Goal: Transaction & Acquisition: Book appointment/travel/reservation

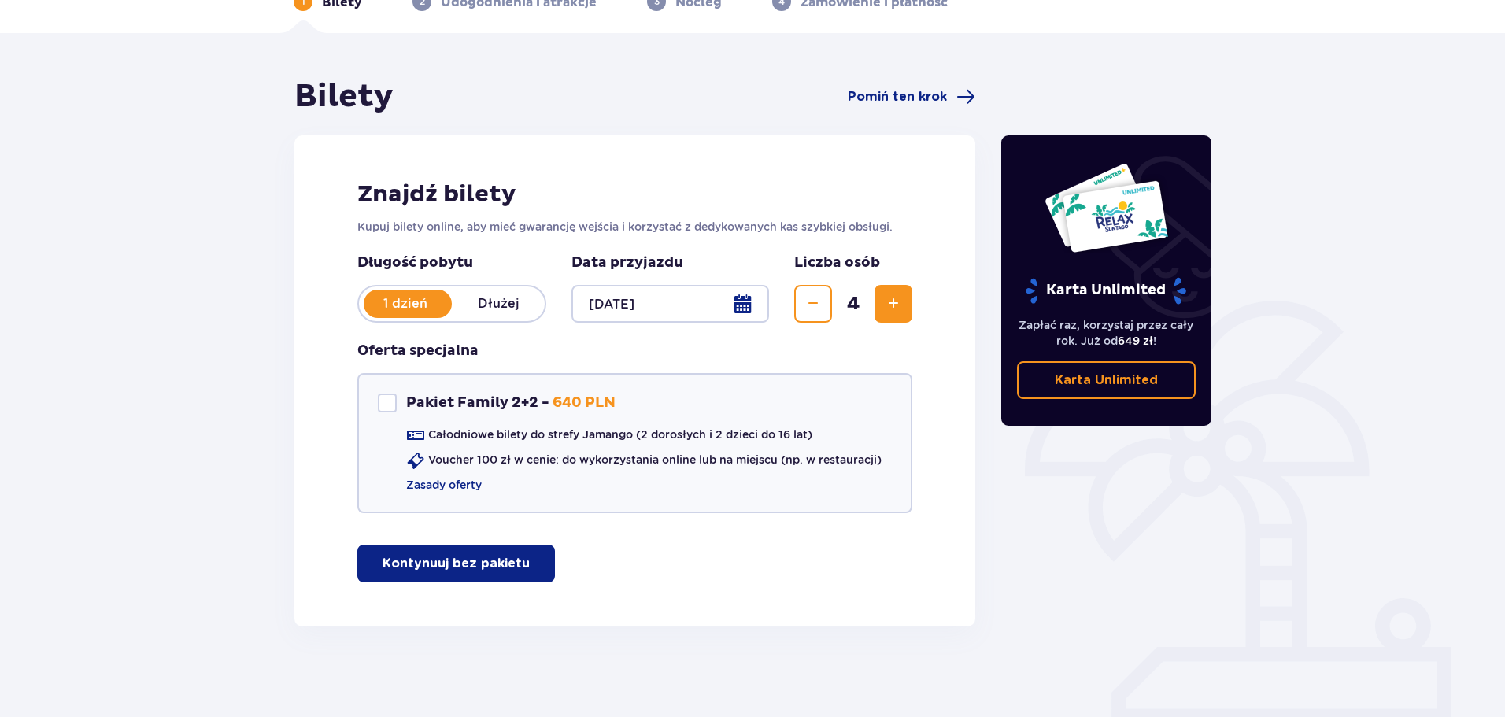
scroll to position [94, 0]
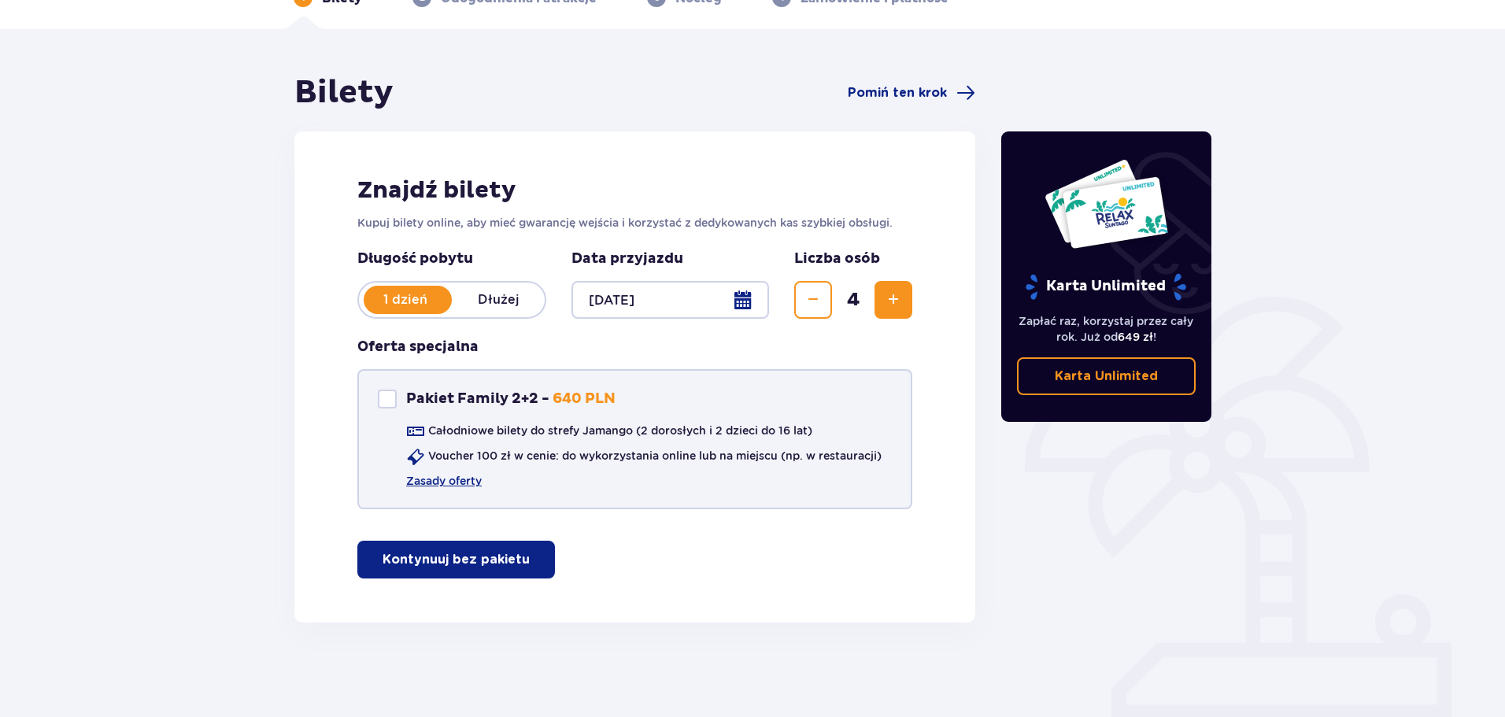
click at [387, 395] on div "Pakiet Family 2+2" at bounding box center [387, 399] width 19 height 19
checkbox input "true"
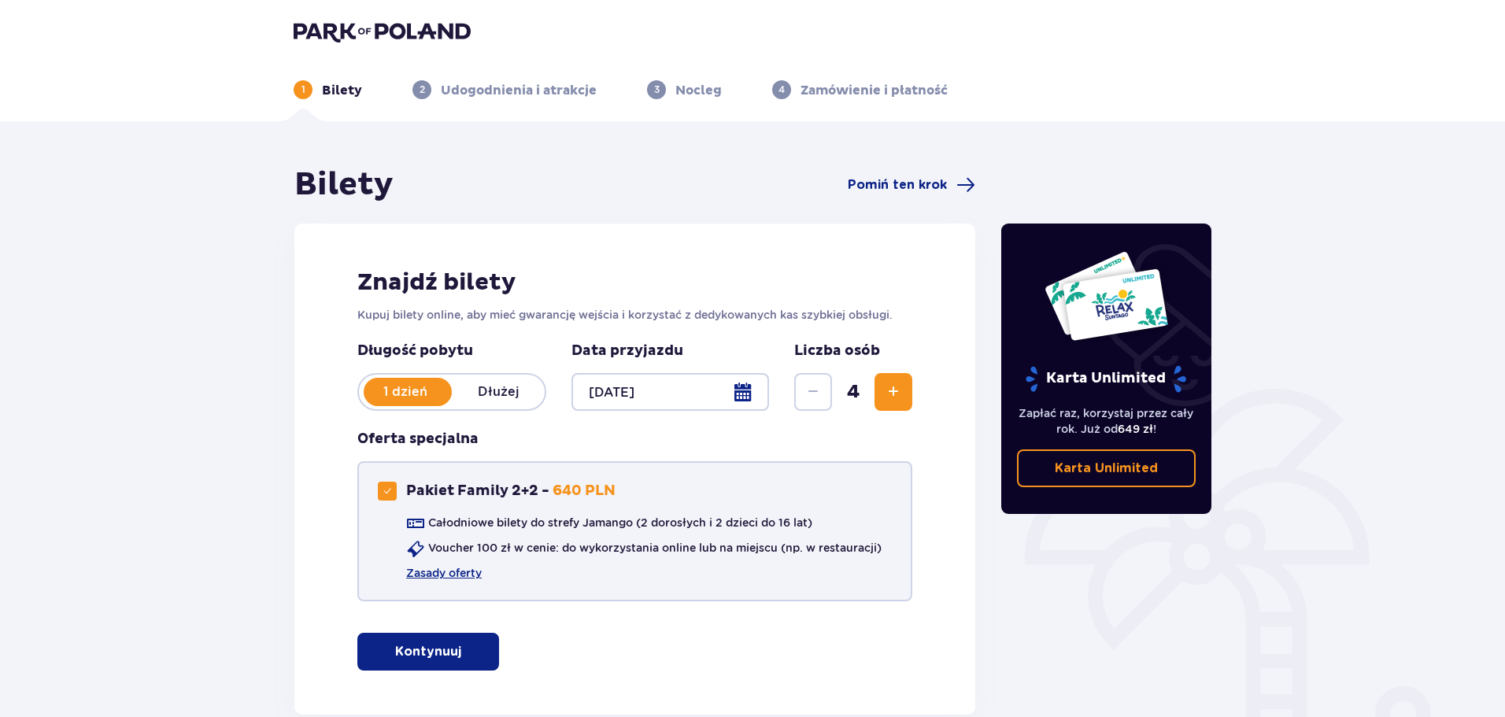
scroll to position [0, 0]
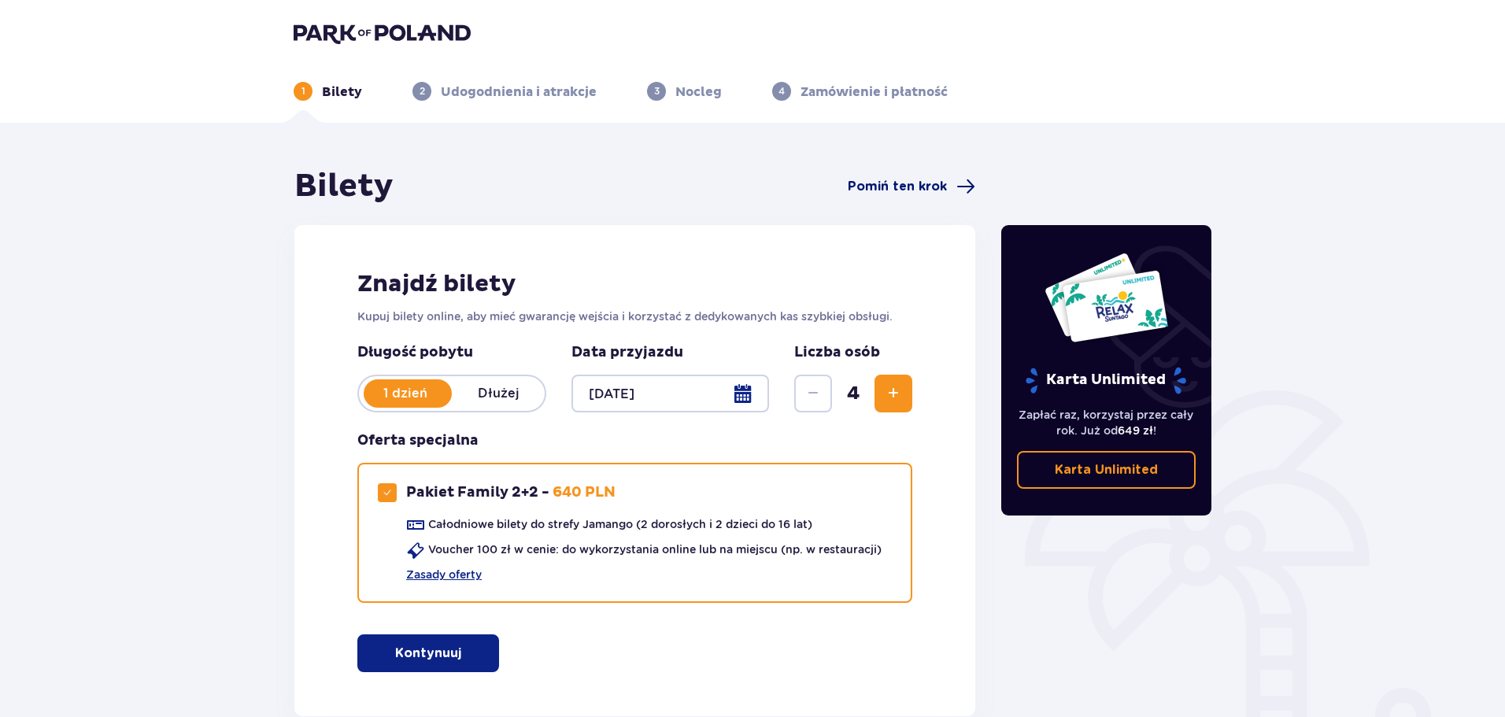
click at [931, 184] on span "Pomiń ten krok" at bounding box center [897, 186] width 99 height 17
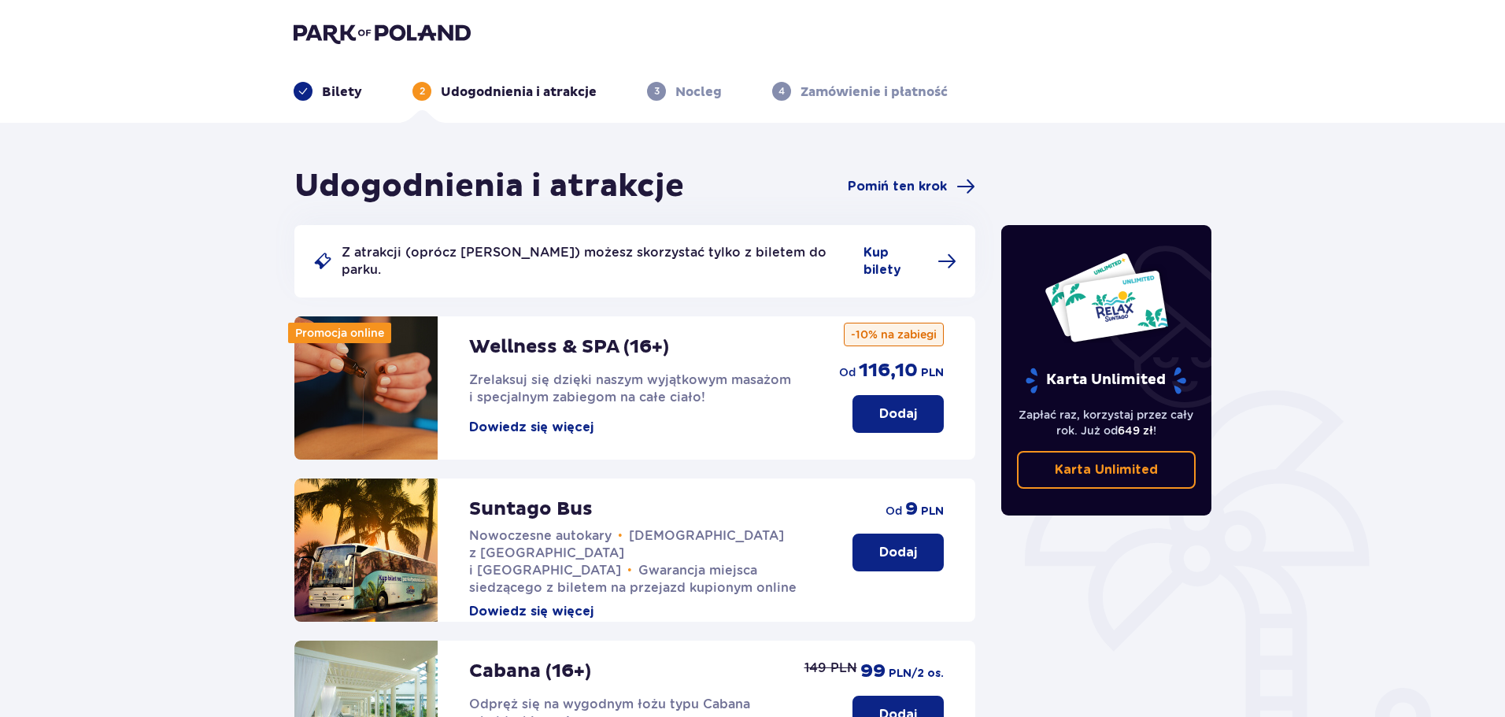
click at [331, 93] on p "Bilety" at bounding box center [342, 91] width 40 height 17
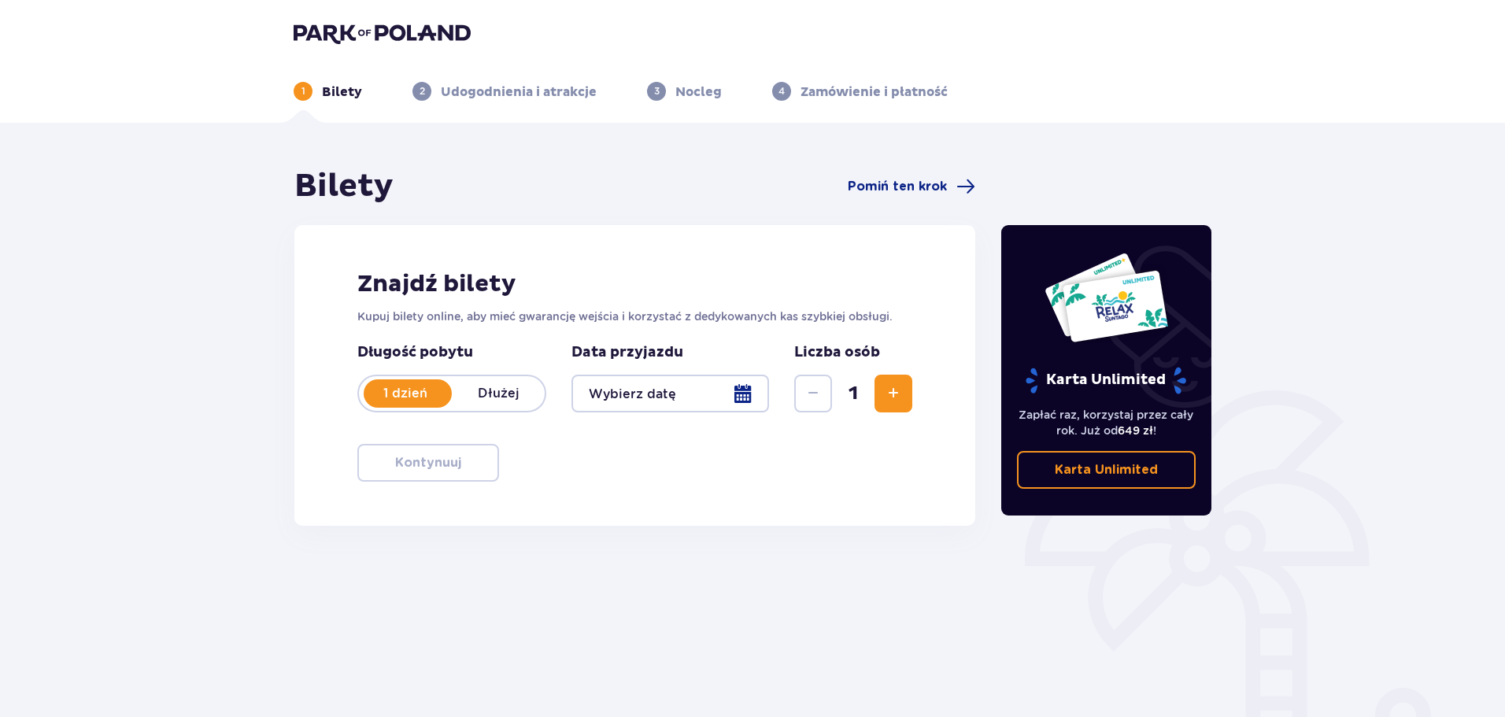
drag, startPoint x: 504, startPoint y: 393, endPoint x: 581, endPoint y: 396, distance: 76.4
click at [505, 393] on p "Dłużej" at bounding box center [498, 393] width 93 height 17
click at [740, 399] on div at bounding box center [670, 394] width 198 height 38
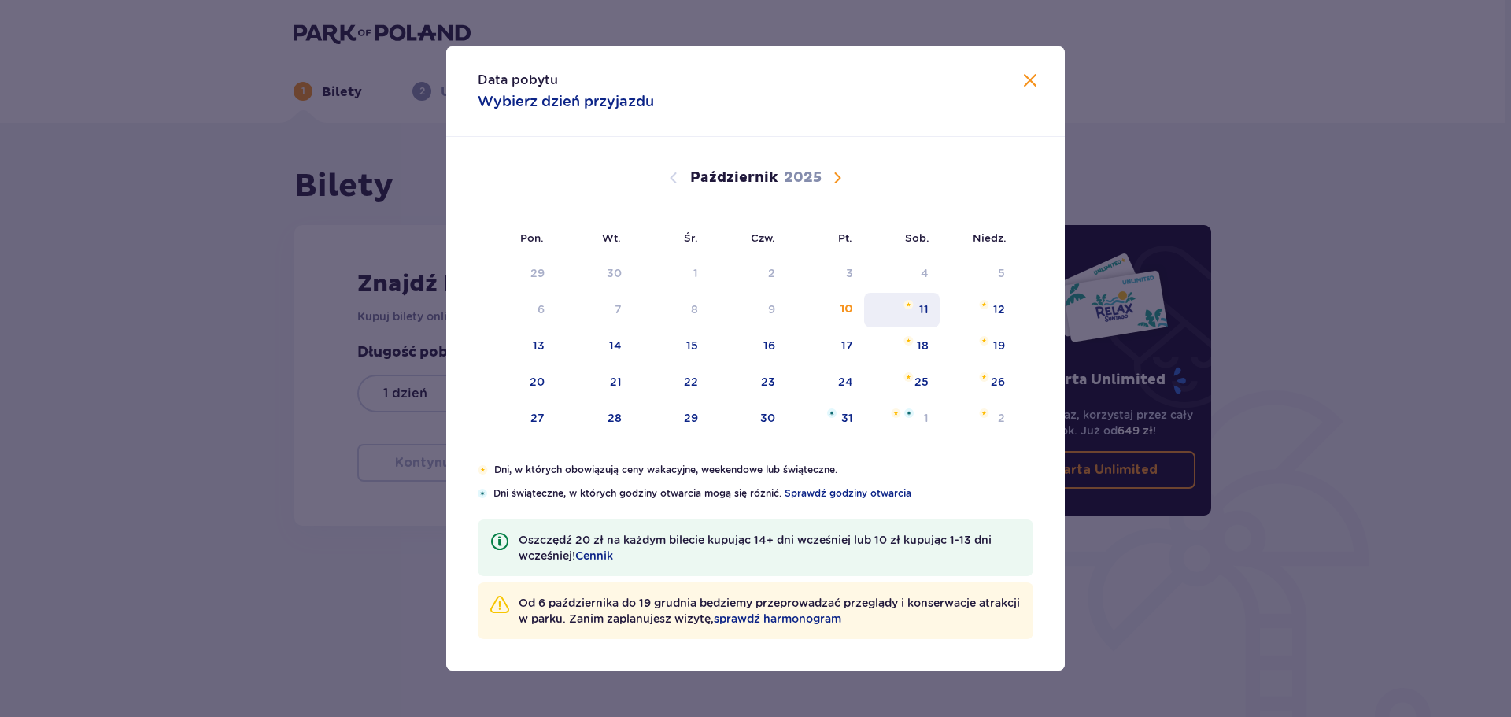
click at [921, 311] on div "11" at bounding box center [923, 309] width 9 height 16
click at [997, 310] on div "12" at bounding box center [999, 309] width 12 height 16
type input "[DATE] - [DATE]"
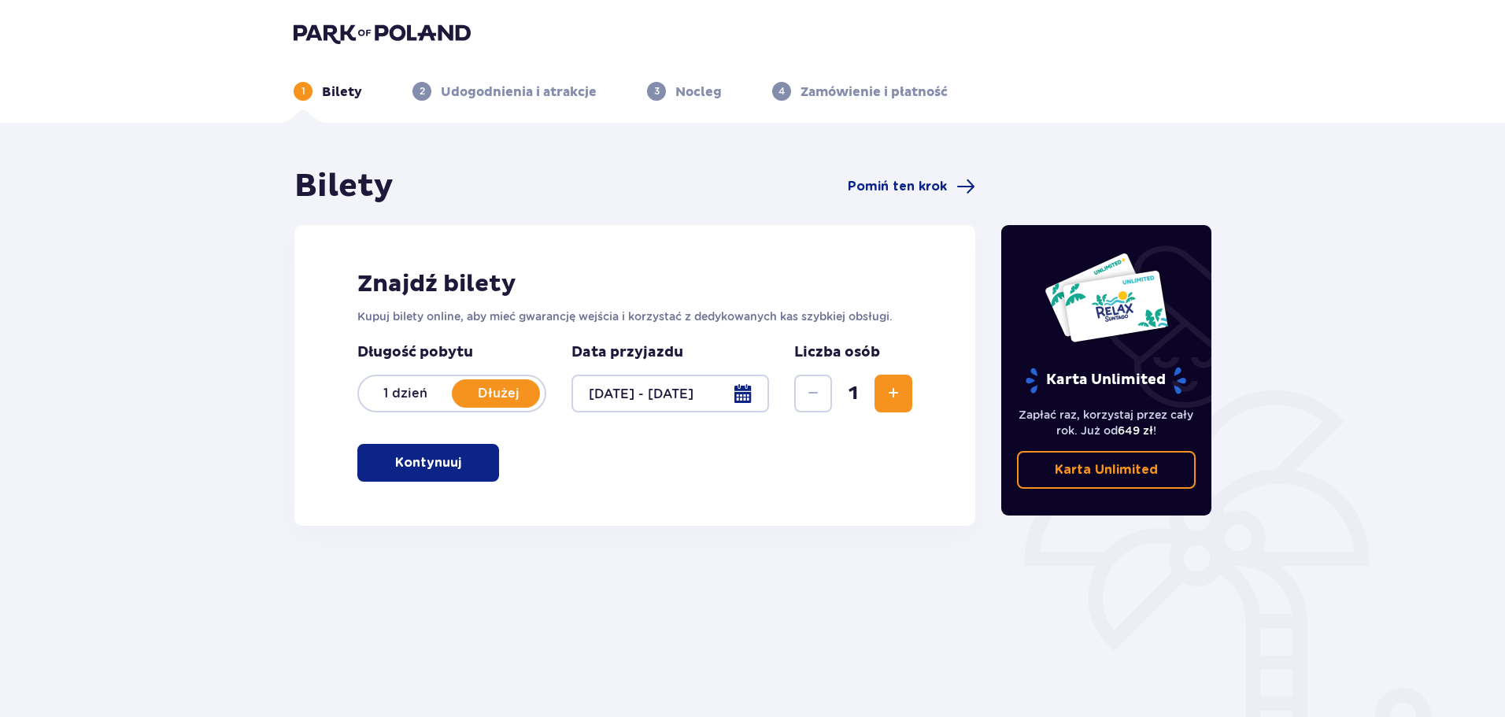
click at [892, 393] on span "Zwiększ" at bounding box center [893, 393] width 19 height 19
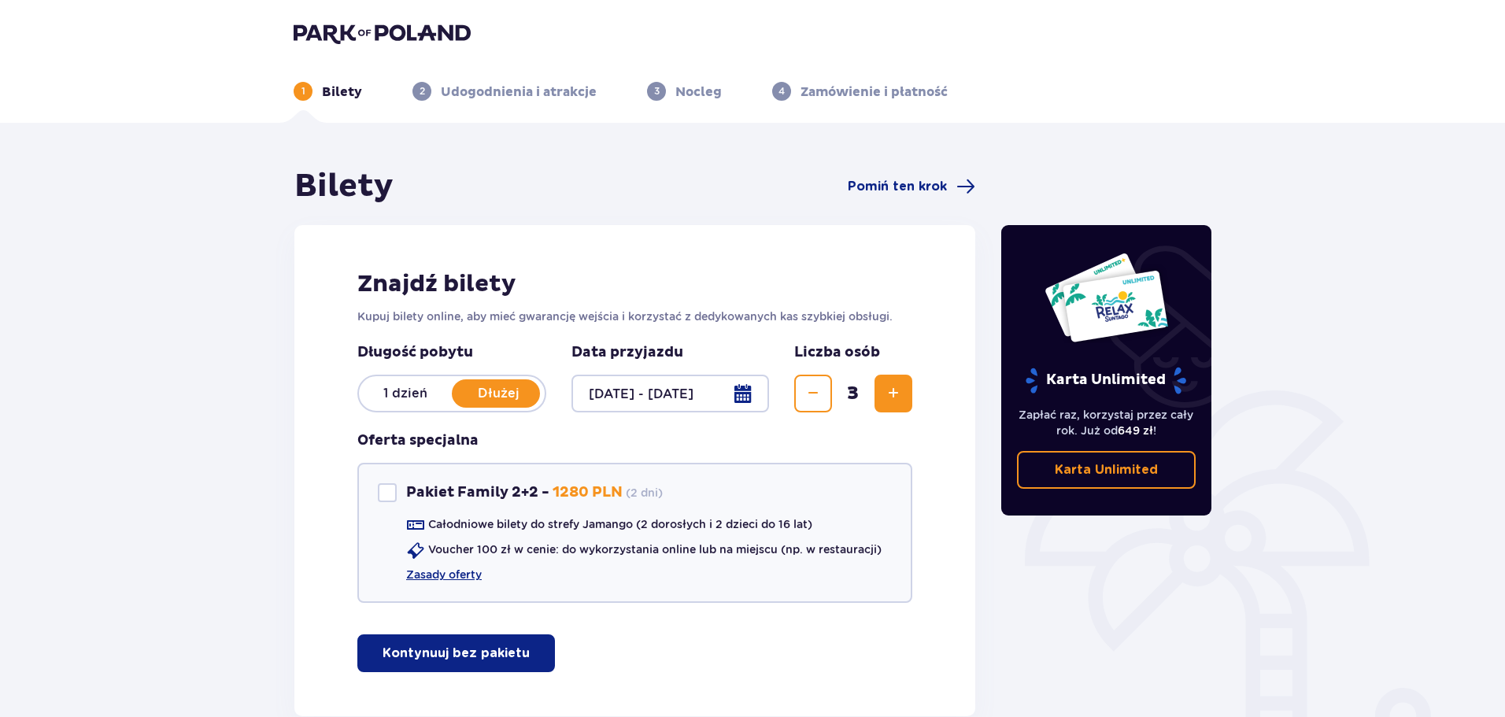
click at [892, 393] on span "Zwiększ" at bounding box center [893, 393] width 19 height 19
click at [397, 396] on p "1 dzień" at bounding box center [405, 393] width 93 height 17
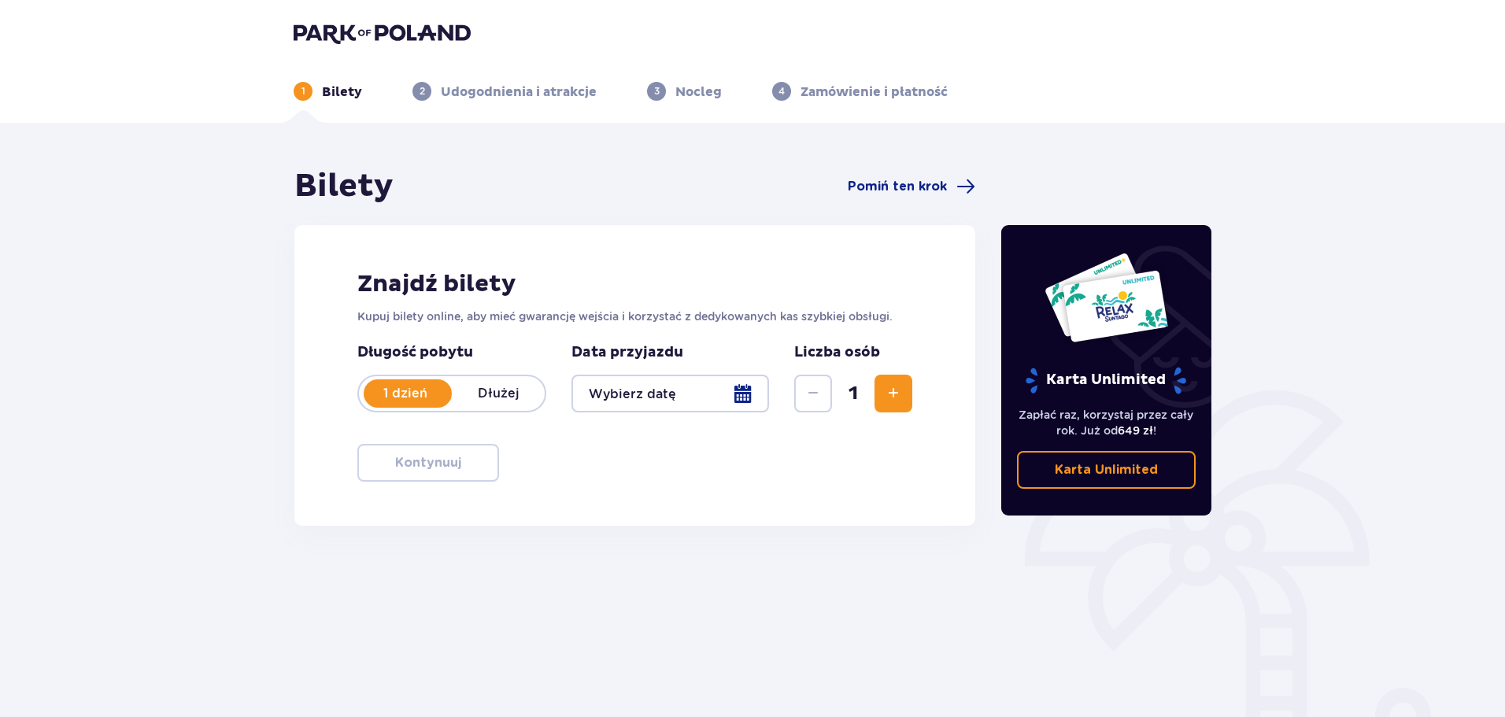
drag, startPoint x: 481, startPoint y: 85, endPoint x: 475, endPoint y: 99, distance: 15.2
click at [478, 94] on p "Udogodnienia i atrakcje" at bounding box center [519, 91] width 156 height 17
click at [482, 104] on header "1 Bilety 2 Udogodnienia i atrakcje 3 Nocleg 4 Zamówienie i płatność" at bounding box center [752, 61] width 1505 height 123
click at [511, 93] on p "Udogodnienia i atrakcje" at bounding box center [519, 91] width 156 height 17
